Goal: Task Accomplishment & Management: Complete application form

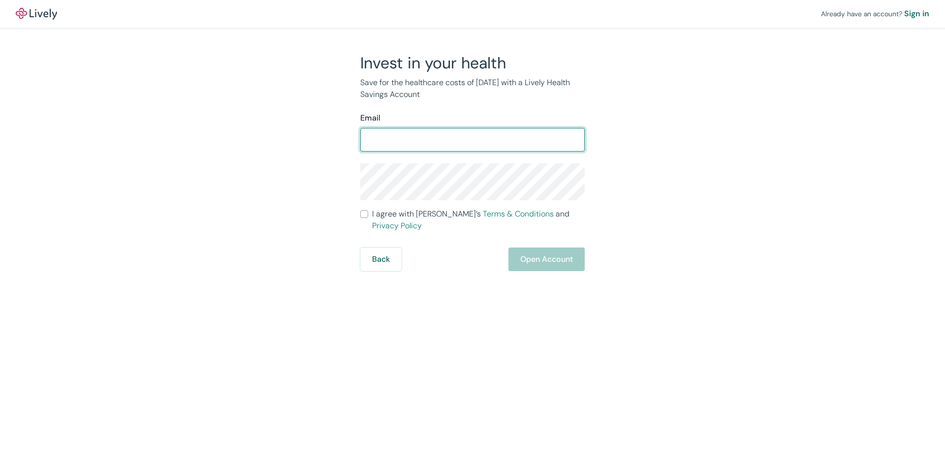
click at [412, 132] on input "Email" at bounding box center [472, 140] width 225 height 20
click at [414, 135] on input "Email" at bounding box center [472, 140] width 225 height 20
type input "[PERSON_NAME][EMAIL_ADDRESS][DOMAIN_NAME]"
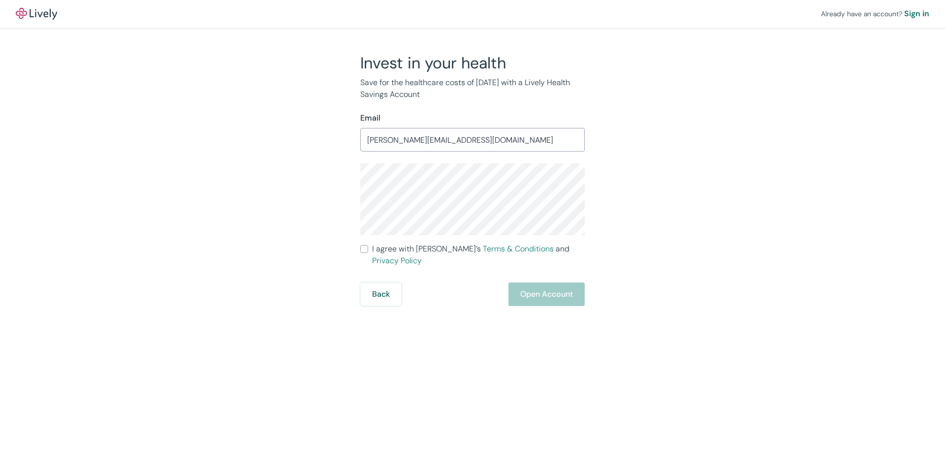
click at [355, 185] on div "Invest in your health Save for the healthcare costs of [DATE] with a Lively Hea…" at bounding box center [467, 179] width 236 height 253
click at [365, 248] on input "I agree with Lively’s Terms & Conditions and Privacy Policy" at bounding box center [364, 249] width 8 height 8
checkbox input "true"
click at [532, 286] on button "Open Account" at bounding box center [547, 295] width 76 height 24
